Goal: Check status: Check status

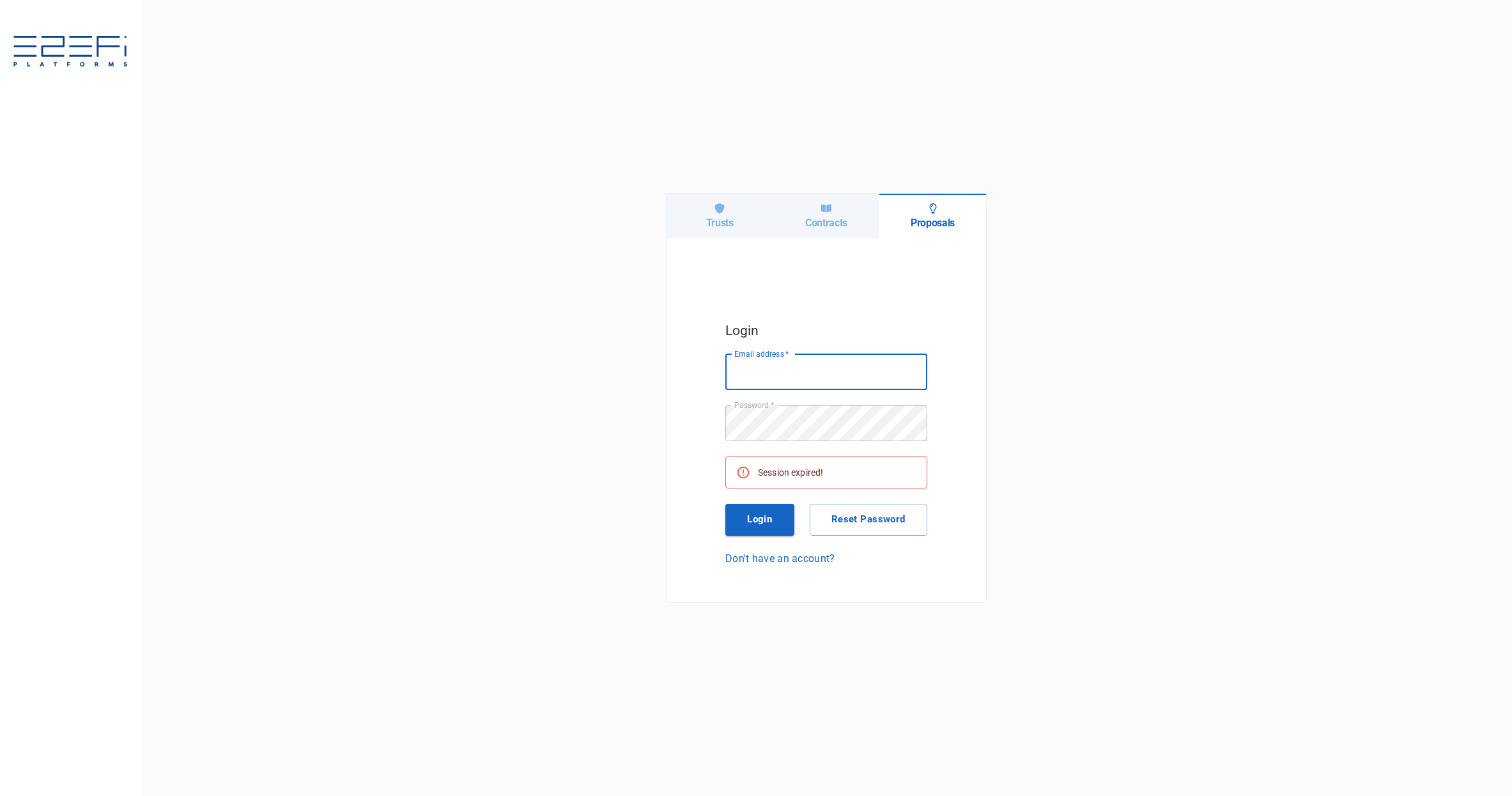
click at [724, 212] on icon at bounding box center [720, 208] width 10 height 10
click at [802, 382] on input "Email address   *" at bounding box center [827, 372] width 202 height 36
type input "[EMAIL_ADDRESS][DOMAIN_NAME]"
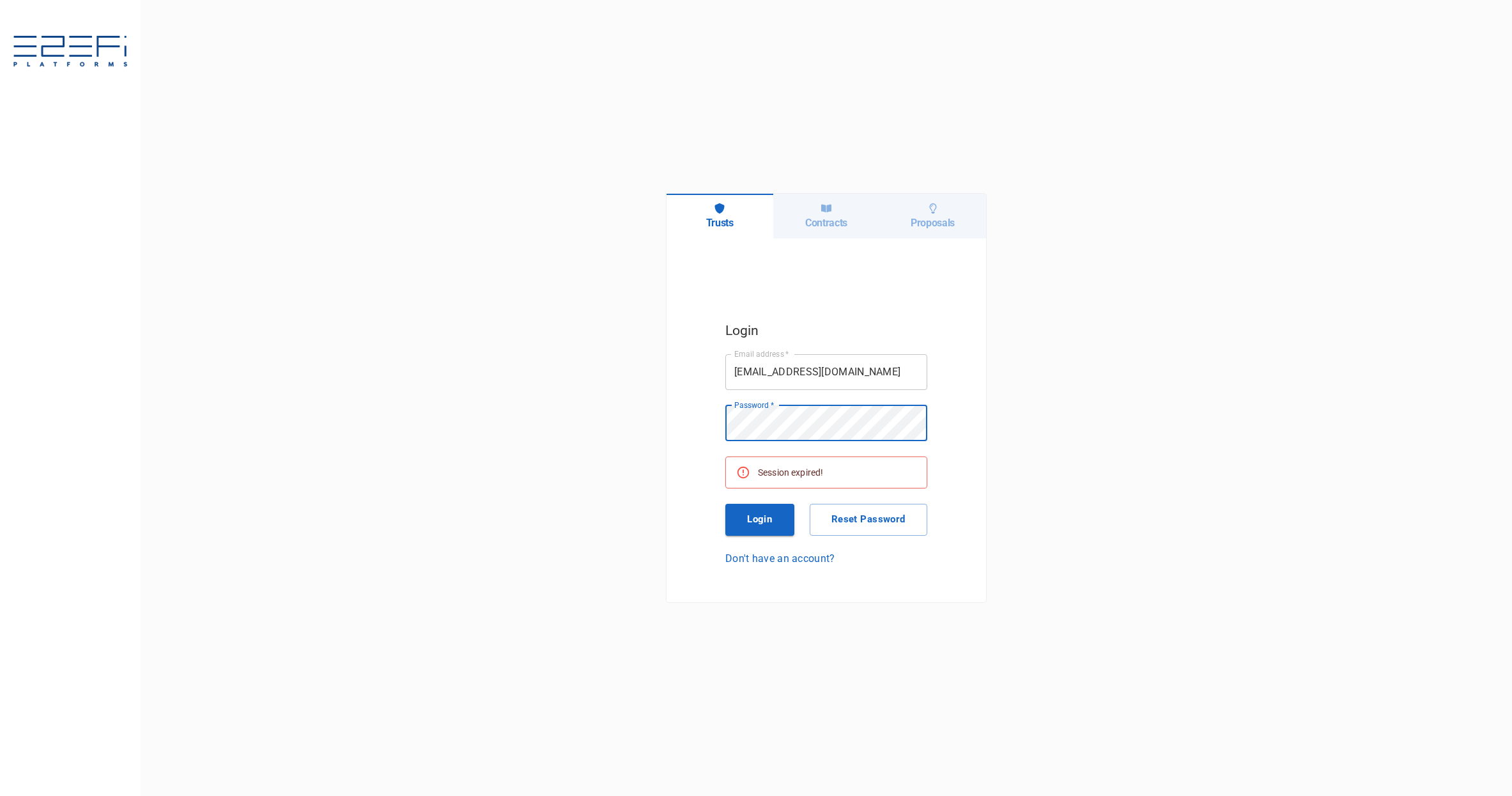
click at [757, 525] on button "Login" at bounding box center [760, 519] width 69 height 32
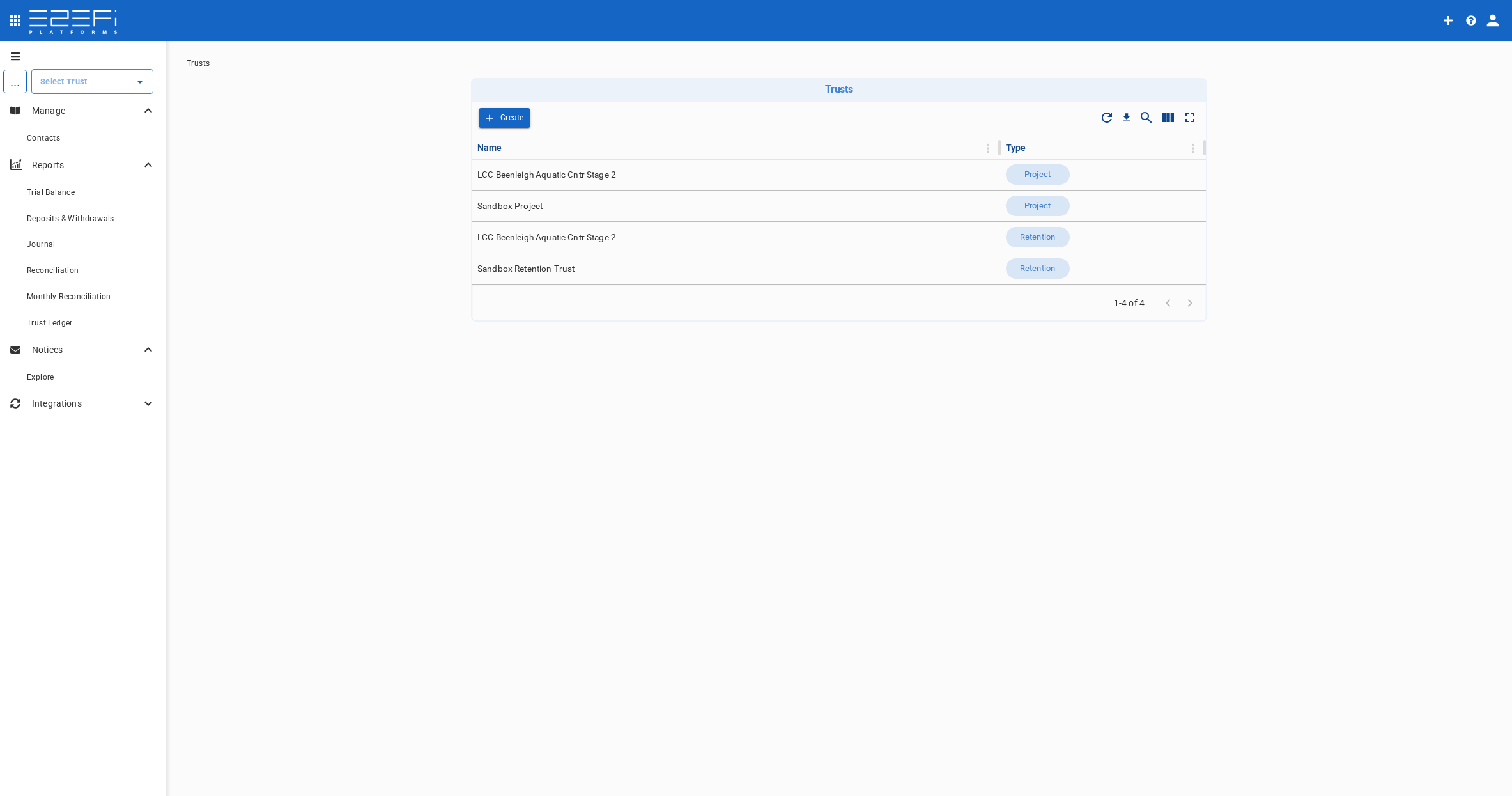
click at [140, 87] on icon "Open" at bounding box center [140, 82] width 15 height 15
click at [68, 141] on p "LCC Beenleigh A..." at bounding box center [63, 146] width 85 height 15
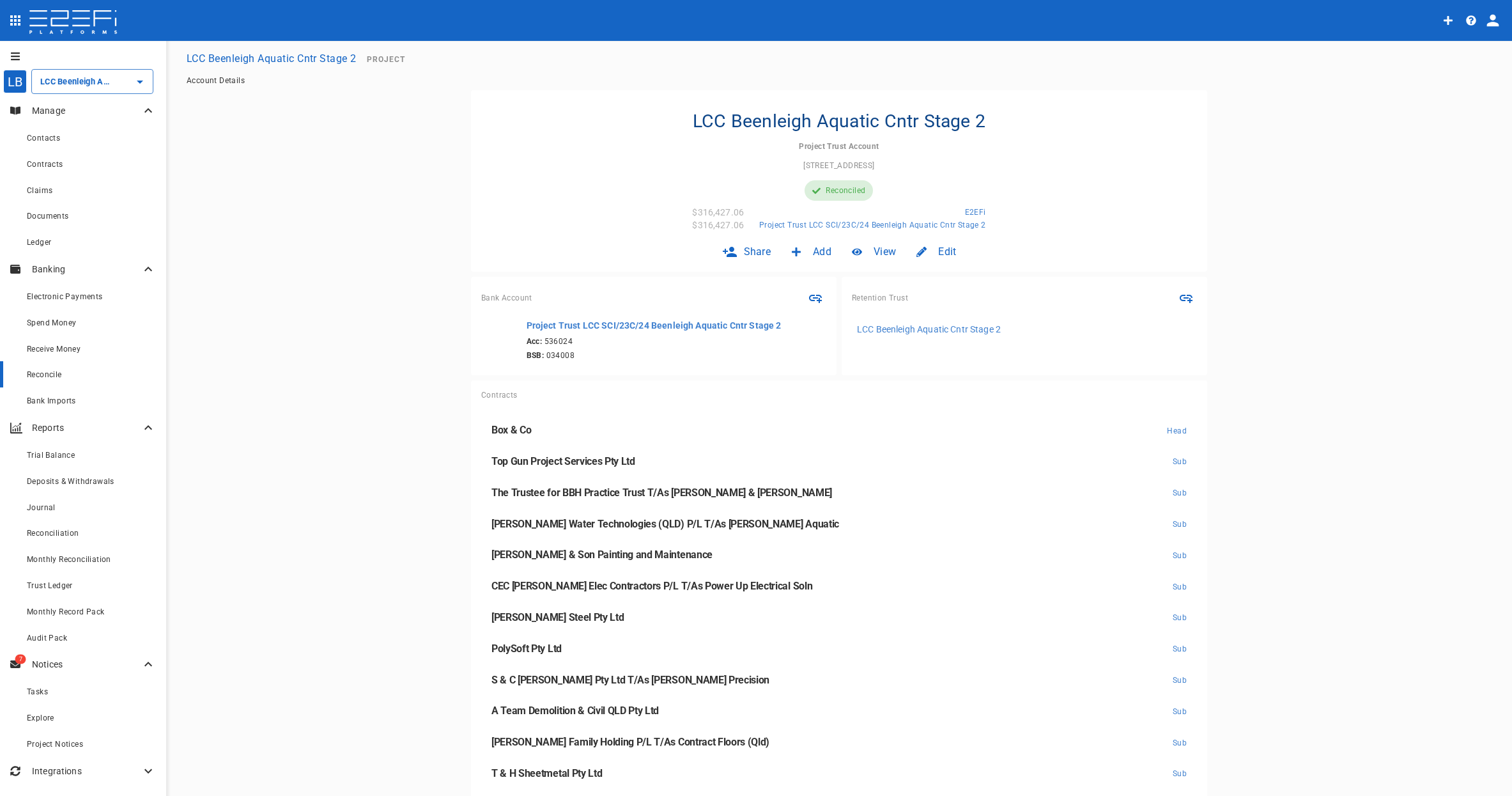
click at [49, 374] on span "Reconcile" at bounding box center [45, 374] width 35 height 9
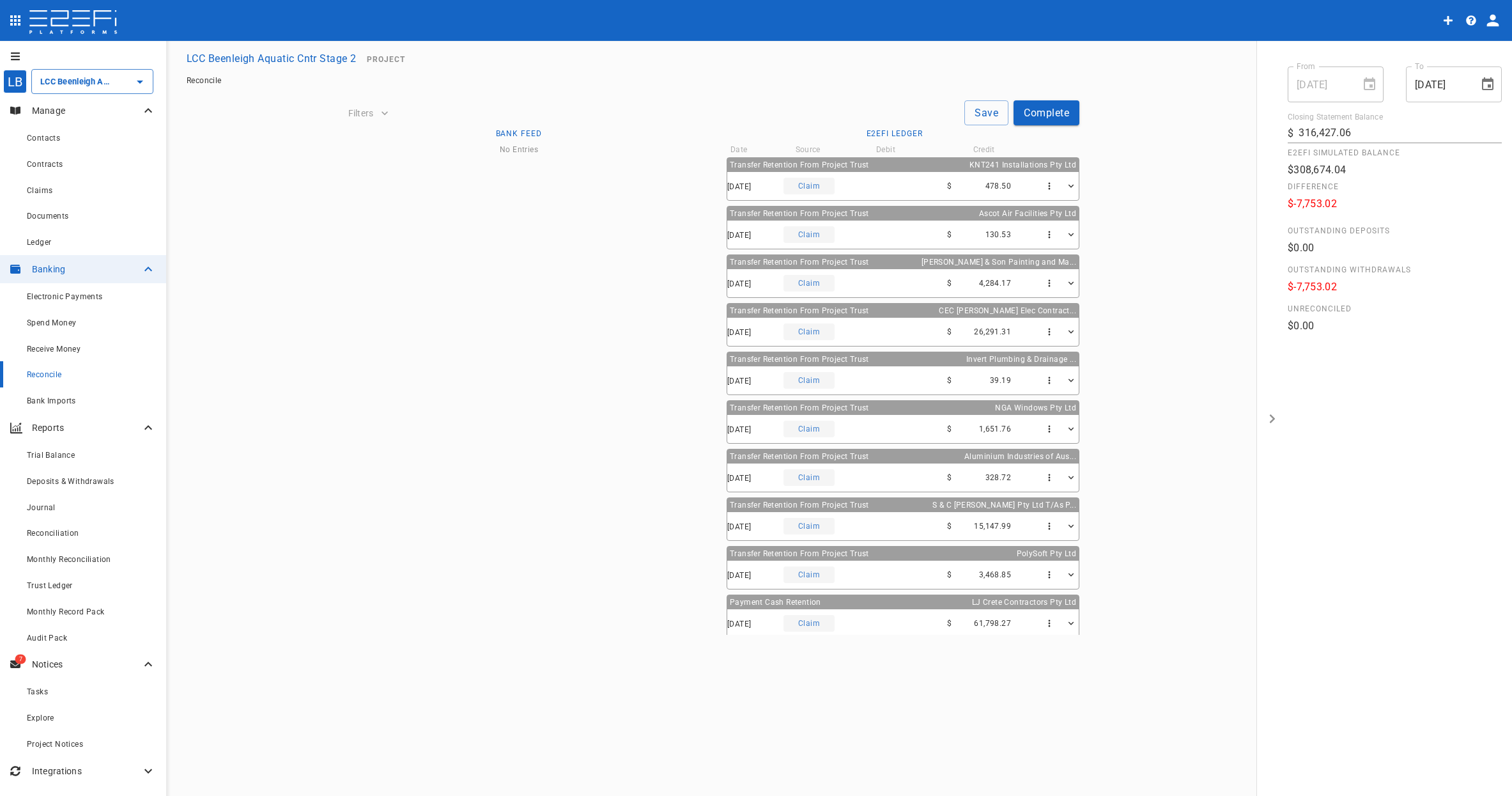
click at [813, 188] on div "Claim" at bounding box center [810, 186] width 51 height 17
click at [828, 182] on div "Claim" at bounding box center [810, 186] width 51 height 17
click at [821, 184] on div "Claim" at bounding box center [810, 186] width 51 height 17
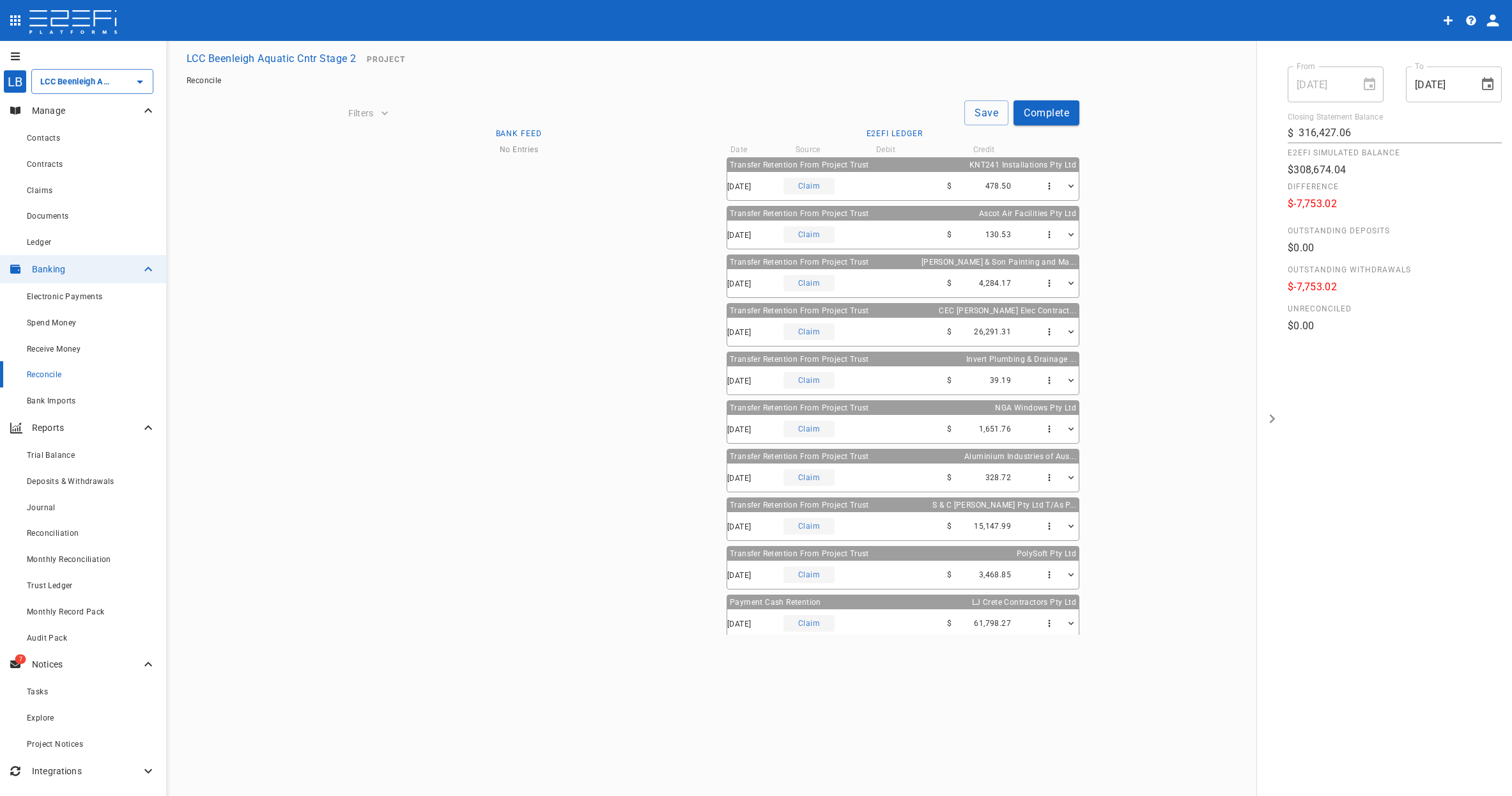
drag, startPoint x: 821, startPoint y: 184, endPoint x: 883, endPoint y: 183, distance: 62.0
click at [883, 183] on div "29/09/2025 Claim $ 478.50" at bounding box center [903, 186] width 352 height 28
click at [803, 184] on div "Claim" at bounding box center [810, 186] width 51 height 17
click at [1066, 184] on icon "button" at bounding box center [1071, 186] width 11 height 11
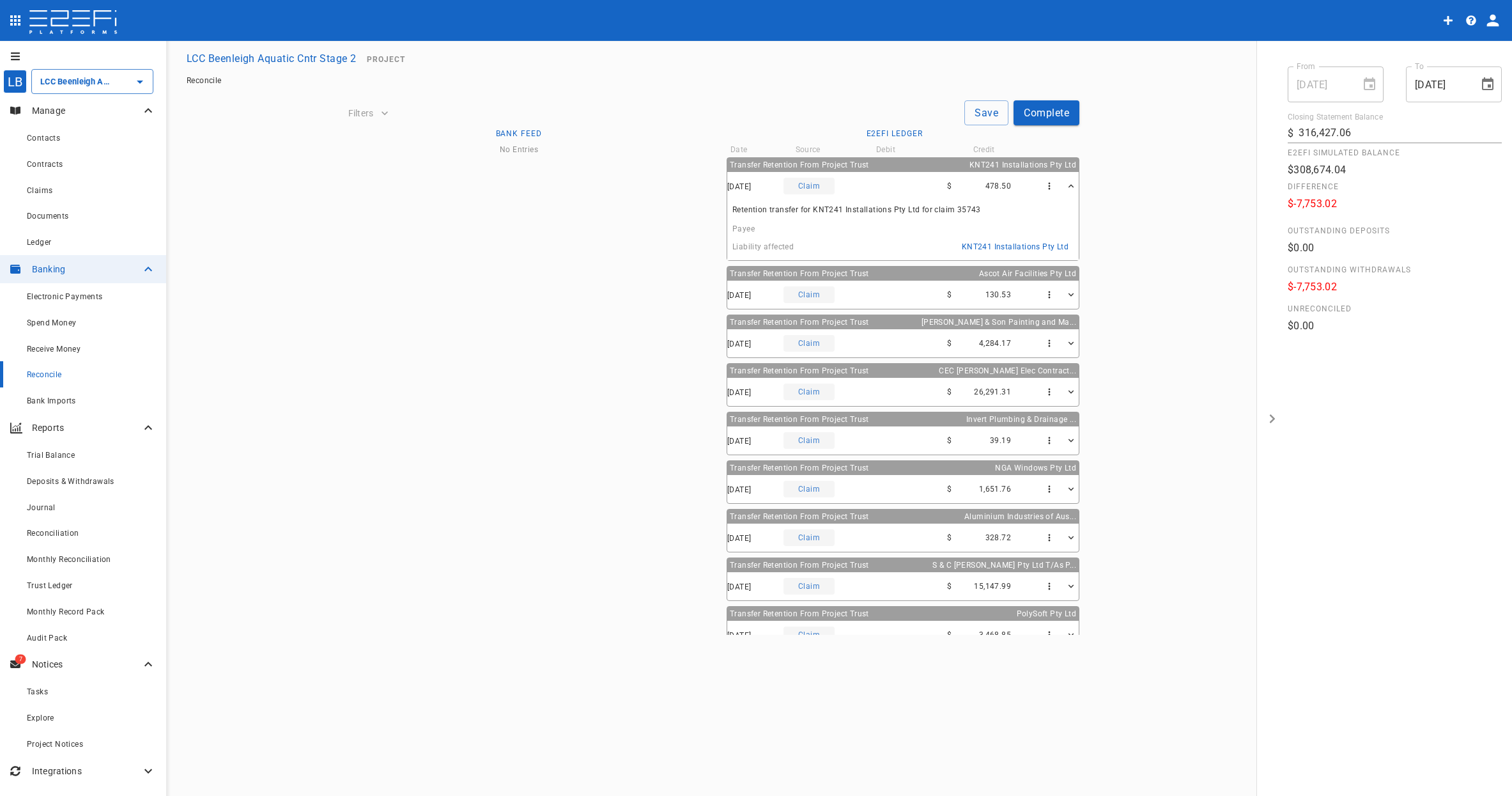
click at [1002, 249] on span "KNT241 Installations Pty Ltd" at bounding box center [1015, 246] width 107 height 9
click at [827, 296] on div "Claim" at bounding box center [810, 294] width 51 height 17
click at [1066, 182] on icon "button" at bounding box center [1071, 186] width 11 height 11
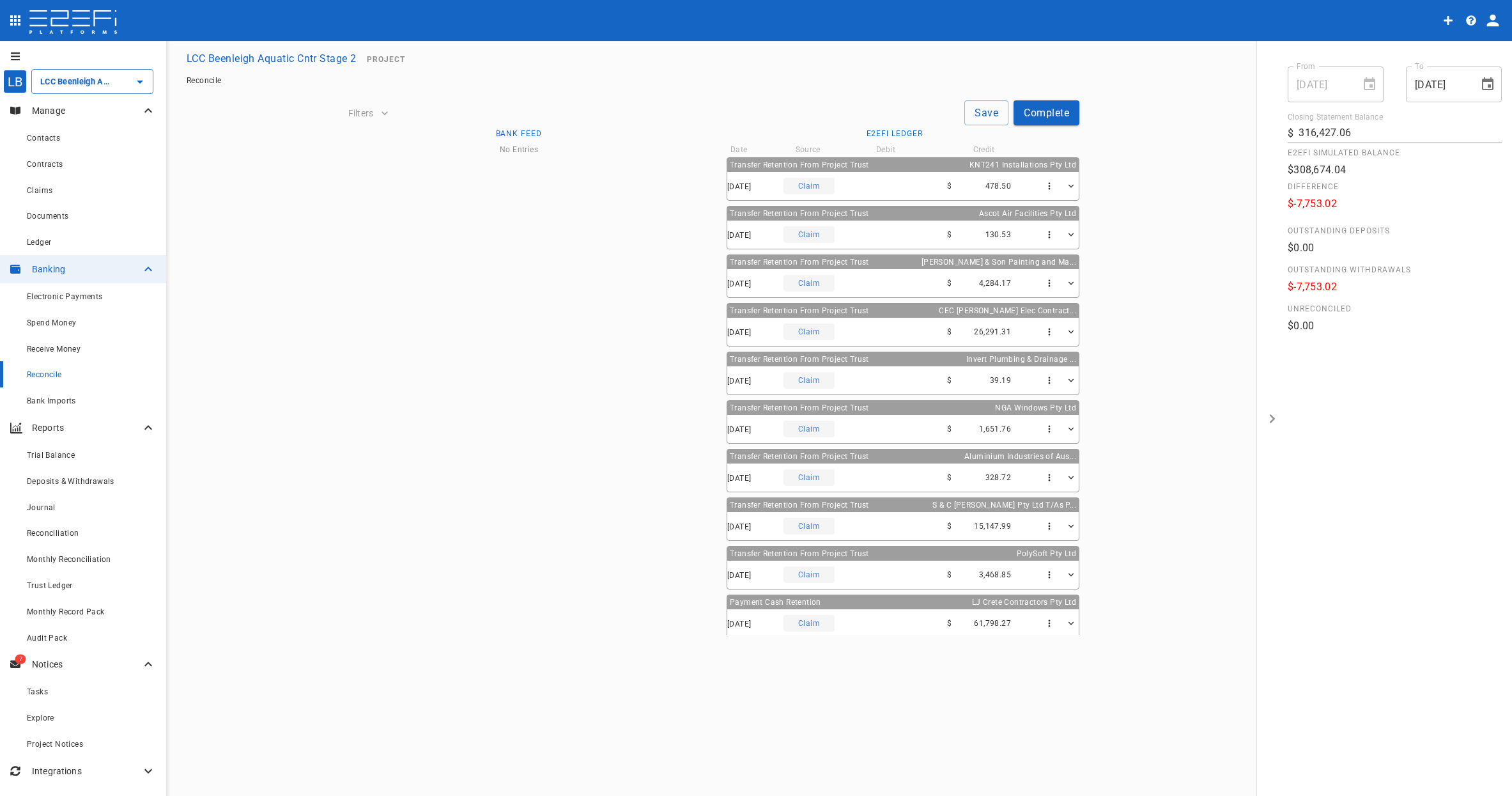
click at [1066, 235] on icon "button" at bounding box center [1071, 235] width 11 height 11
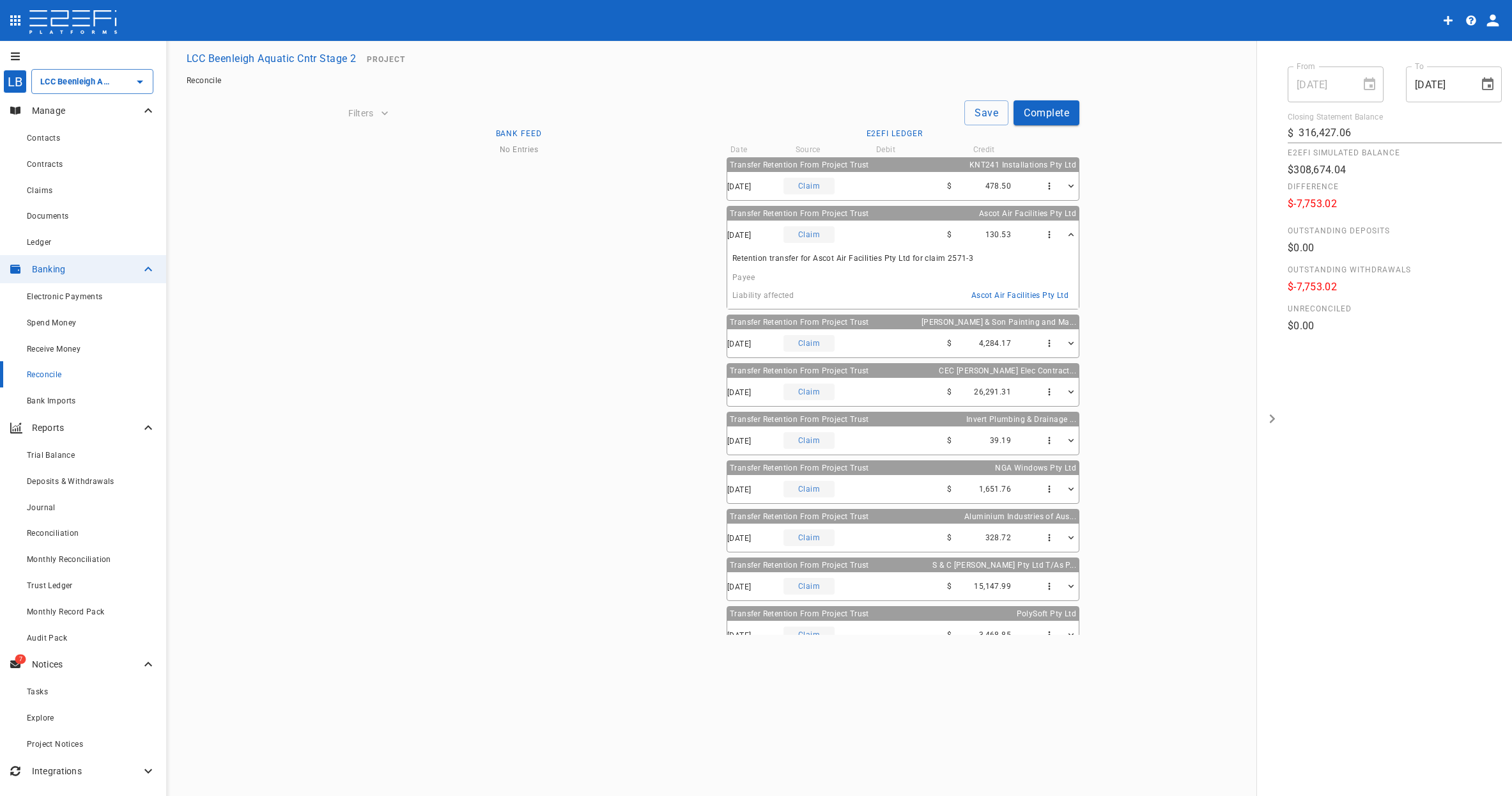
click at [1020, 296] on span "Ascot Air Facilities Pty Ltd" at bounding box center [1020, 295] width 97 height 9
click at [1066, 230] on icon "button" at bounding box center [1071, 235] width 11 height 11
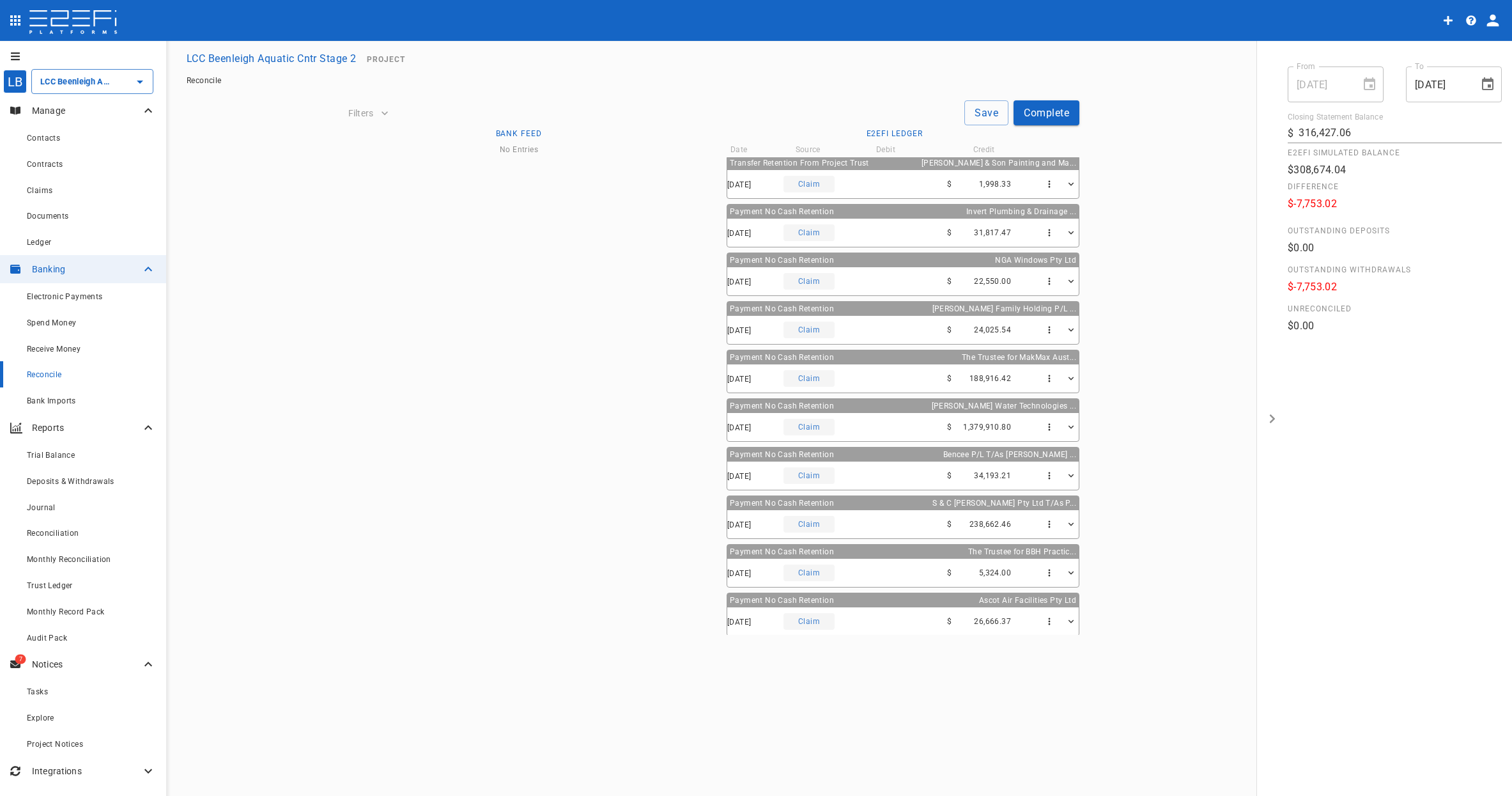
scroll to position [829, 0]
click at [37, 188] on span "Claims" at bounding box center [40, 191] width 26 height 9
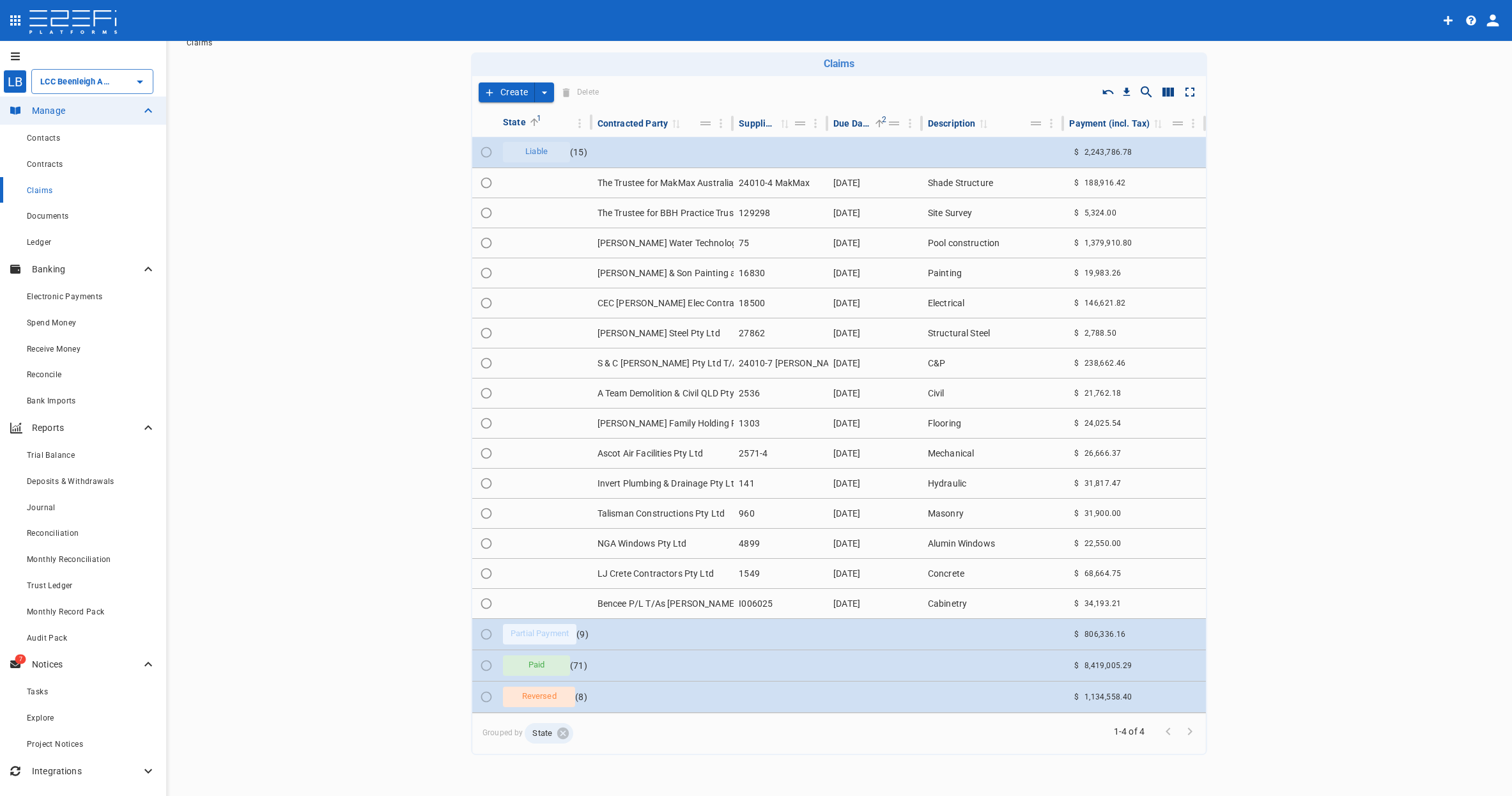
scroll to position [40, 0]
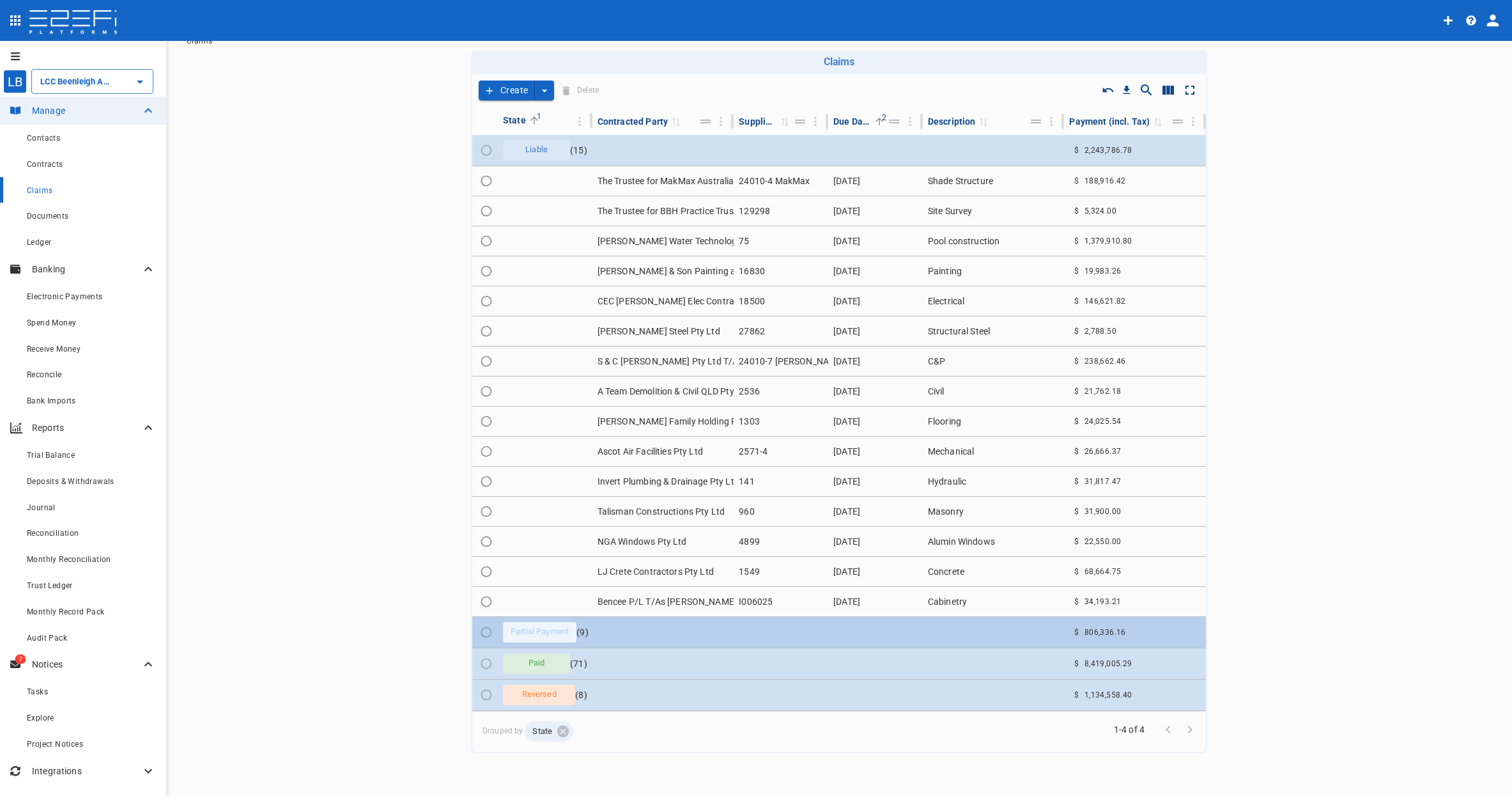
click at [1064, 630] on td "$ 806,336.16" at bounding box center [1135, 633] width 142 height 31
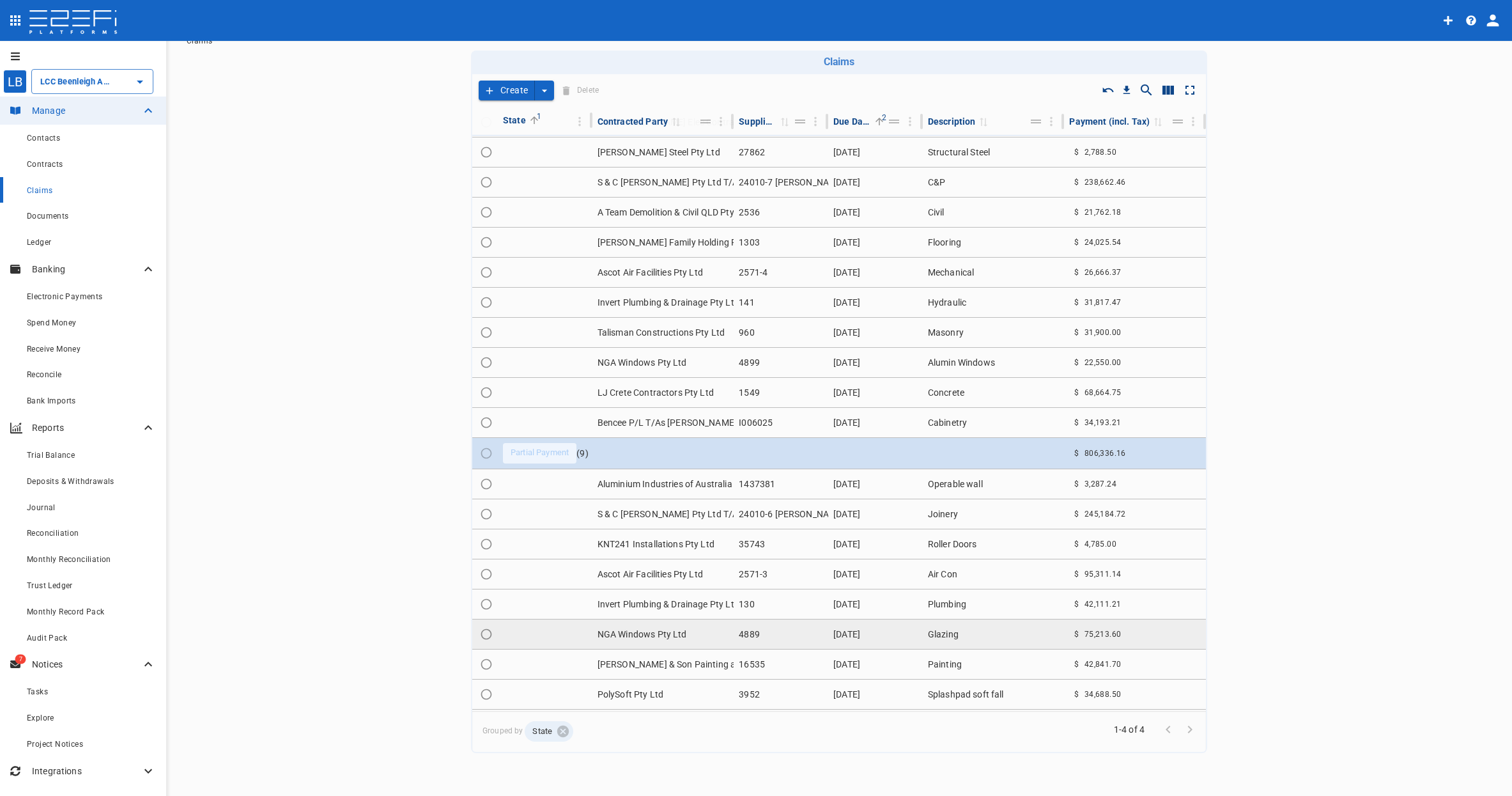
scroll to position [300, 0]
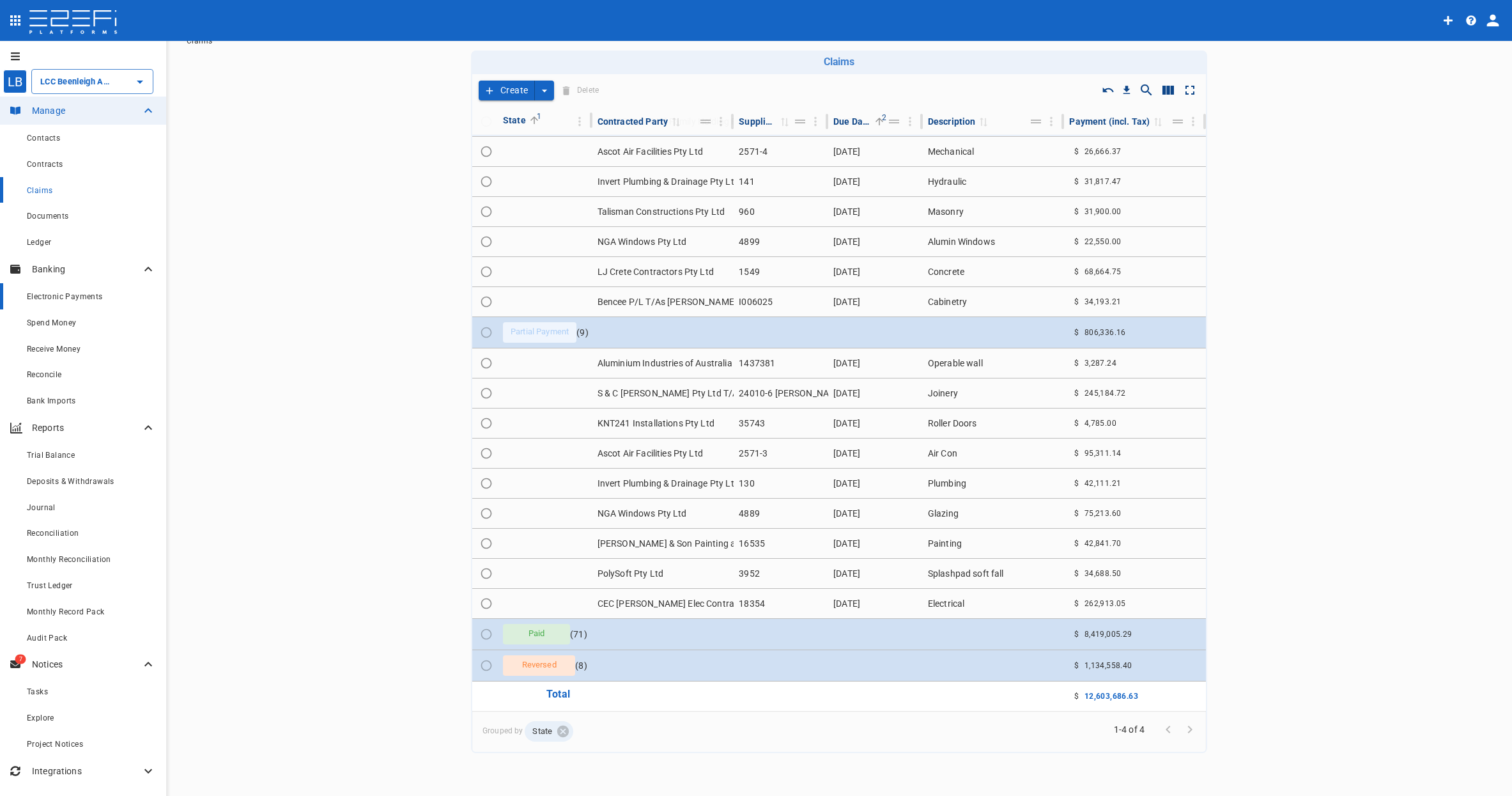
click at [82, 297] on span "Electronic Payments" at bounding box center [65, 296] width 76 height 9
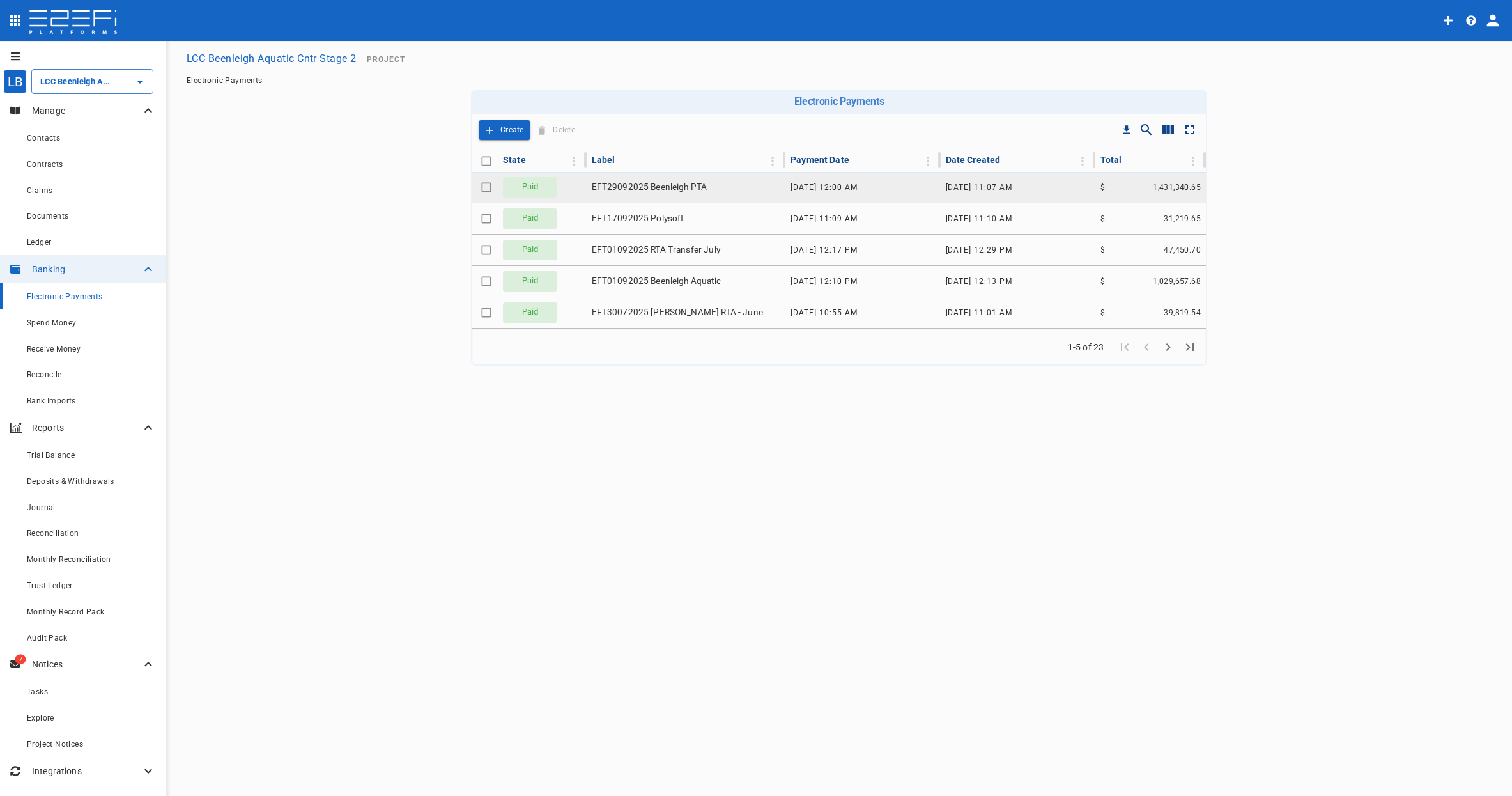
click at [717, 185] on td "EFT29092025 Beenleigh PTA" at bounding box center [686, 188] width 199 height 31
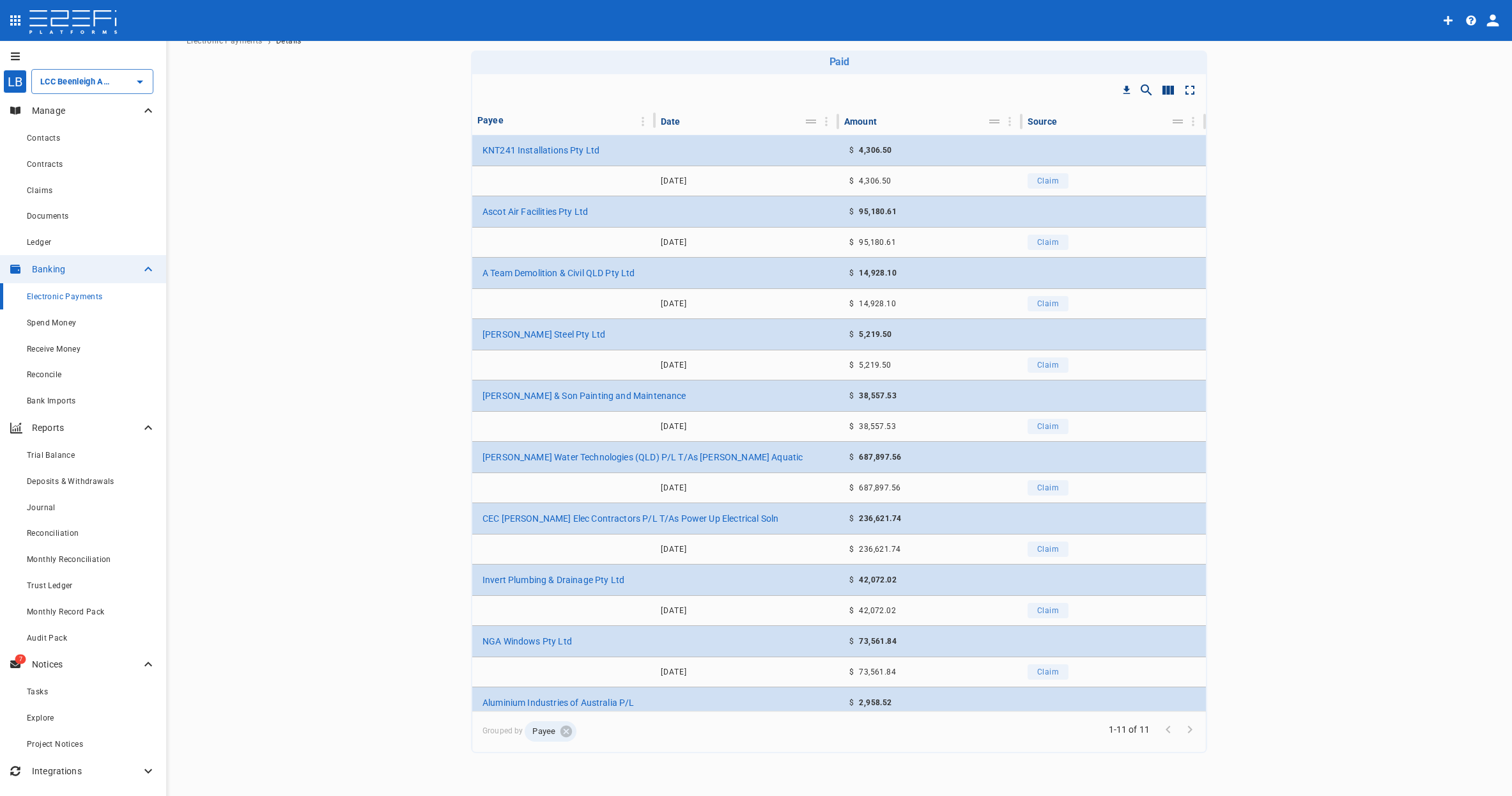
click at [349, 157] on main "LCC Beenleigh Aquatic Cntr Stage 2 Project Electronic Payments › Details Paid D…" at bounding box center [839, 380] width 1316 height 747
